Goal: Navigation & Orientation: Find specific page/section

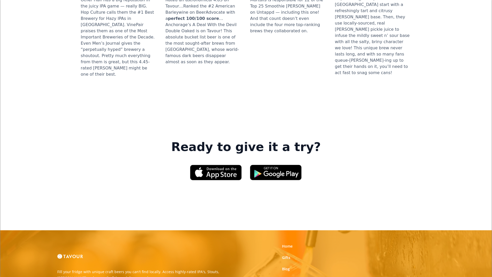
scroll to position [697, 0]
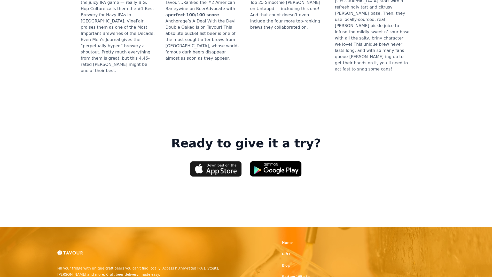
click at [209, 161] on img at bounding box center [216, 168] width 52 height 15
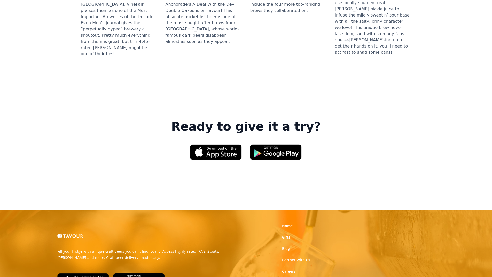
scroll to position [723, 0]
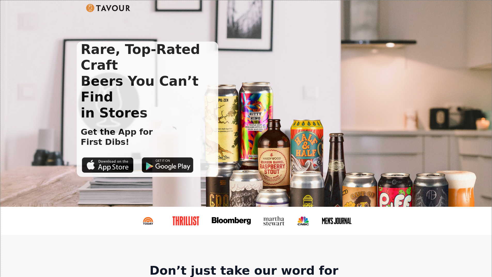
click at [100, 6] on img at bounding box center [108, 8] width 45 height 8
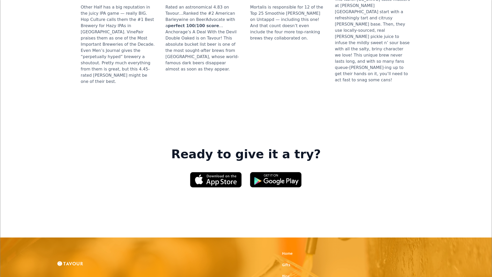
scroll to position [750, 0]
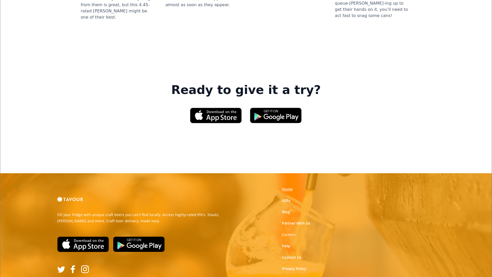
click at [285, 187] on link "Home" at bounding box center [287, 189] width 11 height 5
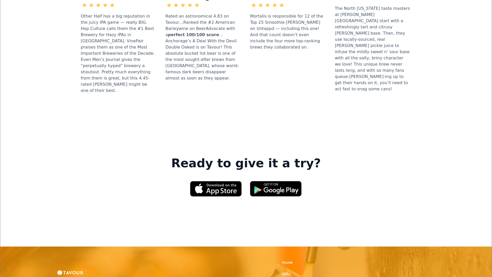
scroll to position [750, 0]
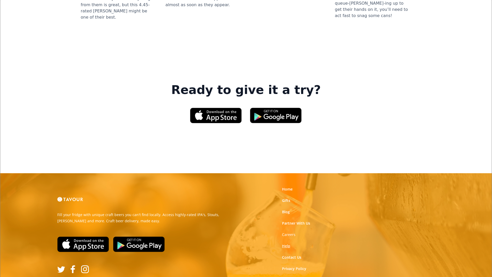
click at [285, 243] on link "Help" at bounding box center [286, 245] width 8 height 5
